Goal: Transaction & Acquisition: Subscribe to service/newsletter

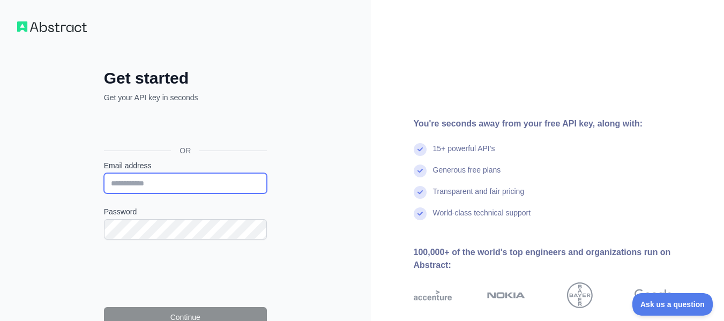
click at [144, 187] on input "Email address" at bounding box center [185, 183] width 163 height 20
click at [145, 184] on input "**********" at bounding box center [185, 183] width 163 height 20
type input "**********"
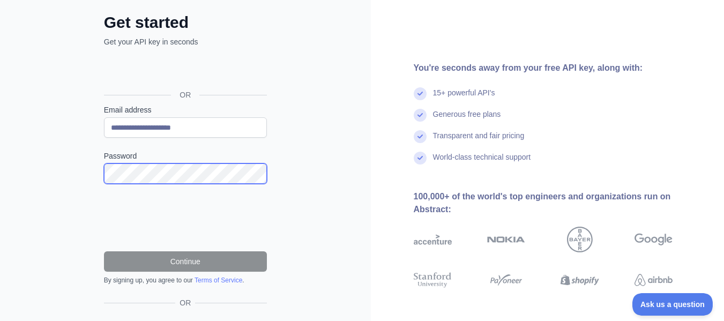
scroll to position [56, 0]
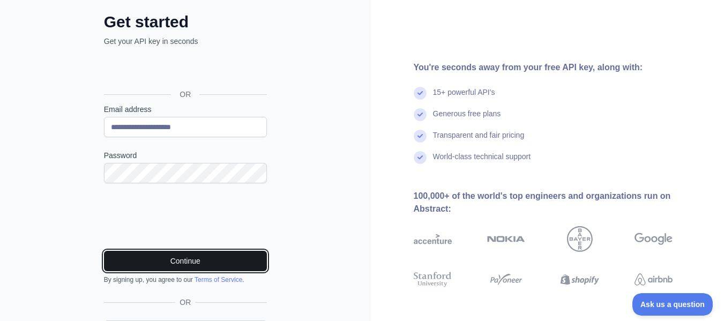
click at [138, 255] on button "Continue" at bounding box center [185, 261] width 163 height 20
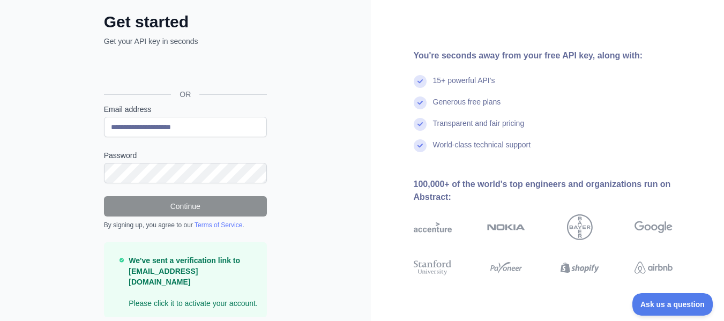
scroll to position [84, 0]
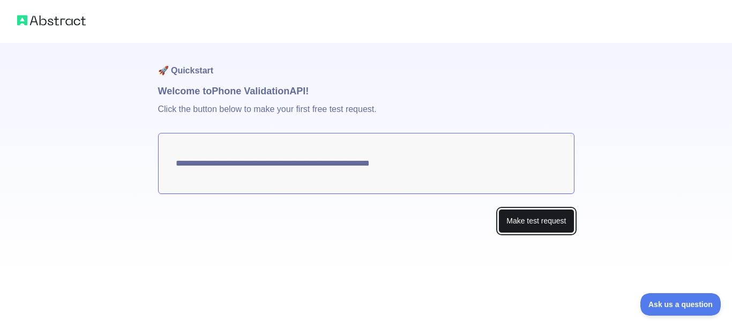
click at [527, 223] on button "Make test request" at bounding box center [537, 221] width 76 height 24
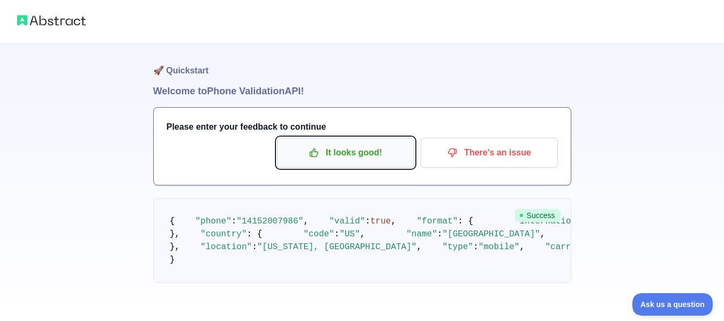
click at [335, 162] on button "It looks good!" at bounding box center [345, 153] width 137 height 30
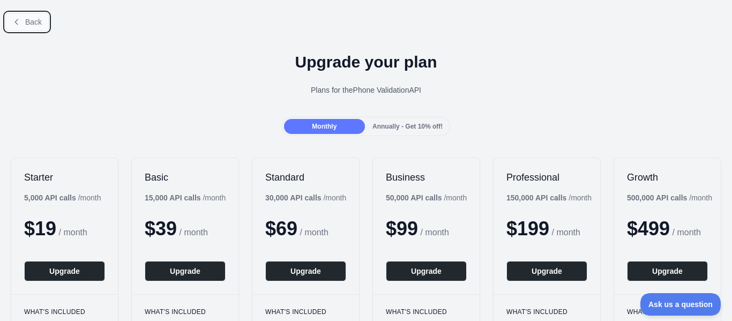
click at [10, 18] on button "Back" at bounding box center [26, 22] width 43 height 18
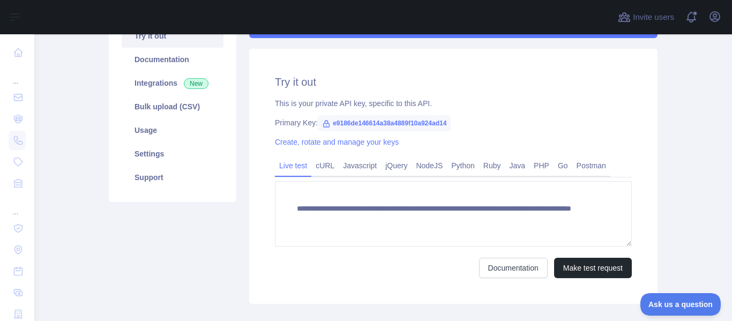
scroll to position [127, 0]
click at [430, 164] on link "NodeJS" at bounding box center [429, 165] width 35 height 17
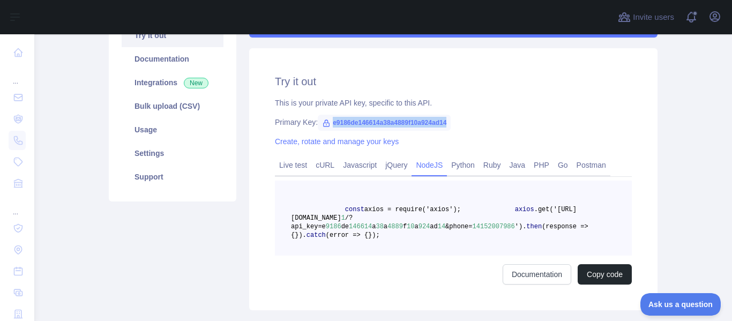
drag, startPoint x: 328, startPoint y: 123, endPoint x: 458, endPoint y: 116, distance: 131.0
click at [458, 116] on div "Try it out This is your private API key, specific to this API. Primary Key: e91…" at bounding box center [453, 179] width 409 height 262
copy span "e9186de146614a38a4889f10a924ad14"
click at [522, 102] on div "This is your private API key, specific to this API." at bounding box center [453, 103] width 357 height 11
